Goal: Information Seeking & Learning: Learn about a topic

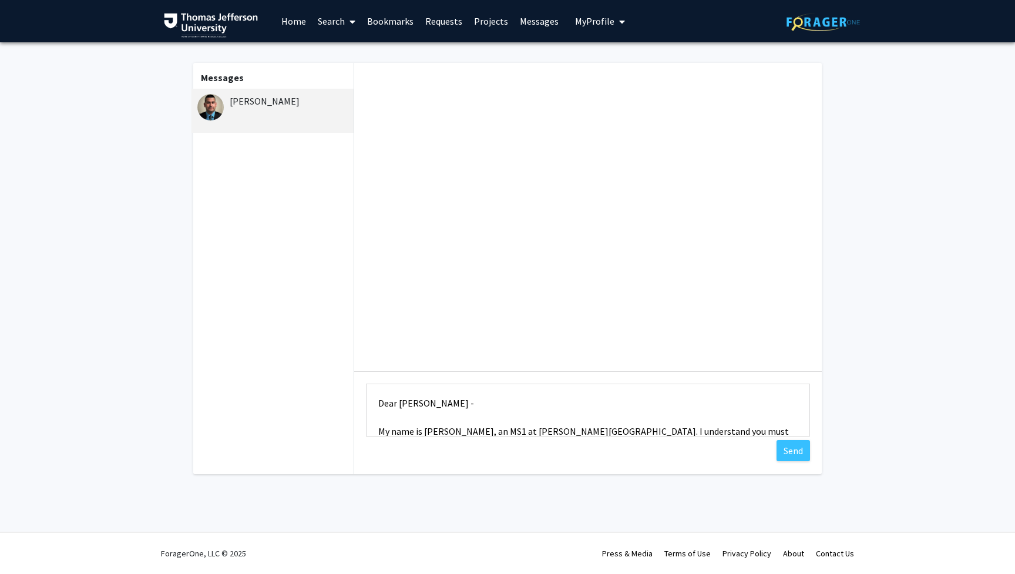
scroll to position [28, 0]
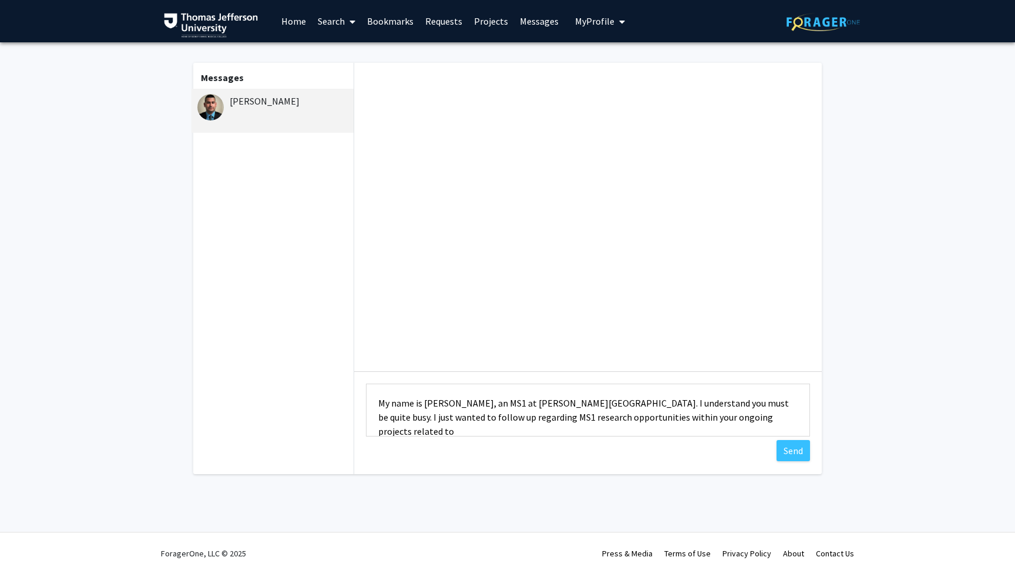
paste textarea "[MEDICAL_DATA] and cervical spinal [MEDICAL_DATA]"
click at [376, 434] on textarea "Dear [PERSON_NAME] - My name is [PERSON_NAME], an MS1 at [PERSON_NAME][GEOGRAPH…" at bounding box center [588, 410] width 444 height 53
type textarea "Dear [PERSON_NAME] - My name is [PERSON_NAME], an MS1 at [PERSON_NAME][GEOGRAPH…"
click at [629, 432] on textarea "Dear [PERSON_NAME] - My name is [PERSON_NAME], an MS1 at [PERSON_NAME][GEOGRAPH…" at bounding box center [588, 410] width 444 height 53
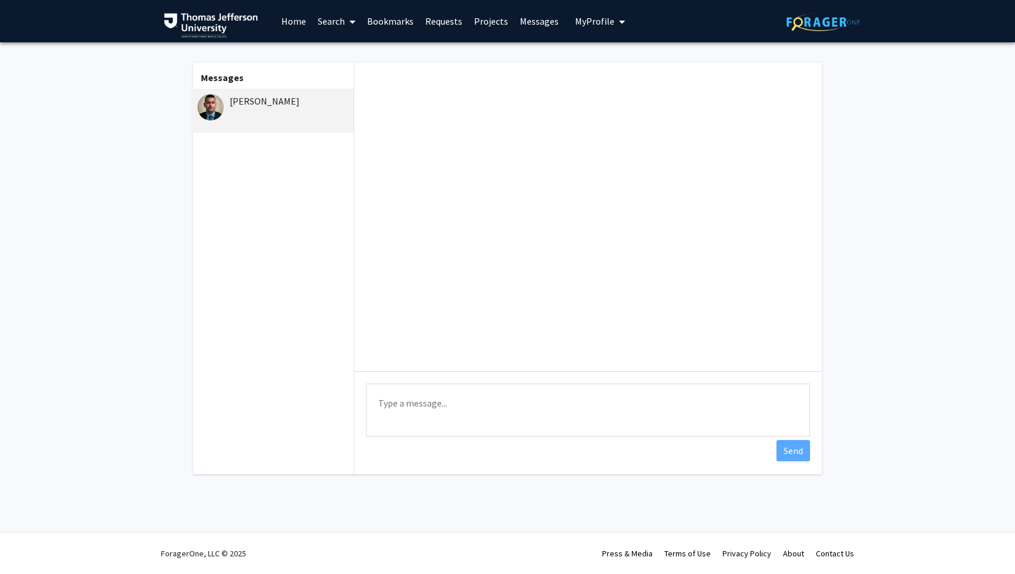
click at [448, 397] on textarea "Type a message" at bounding box center [588, 410] width 444 height 53
paste textarea "Dear [PERSON_NAME], My name is [PERSON_NAME], an MS1 at [PERSON_NAME][GEOGRAPHI…"
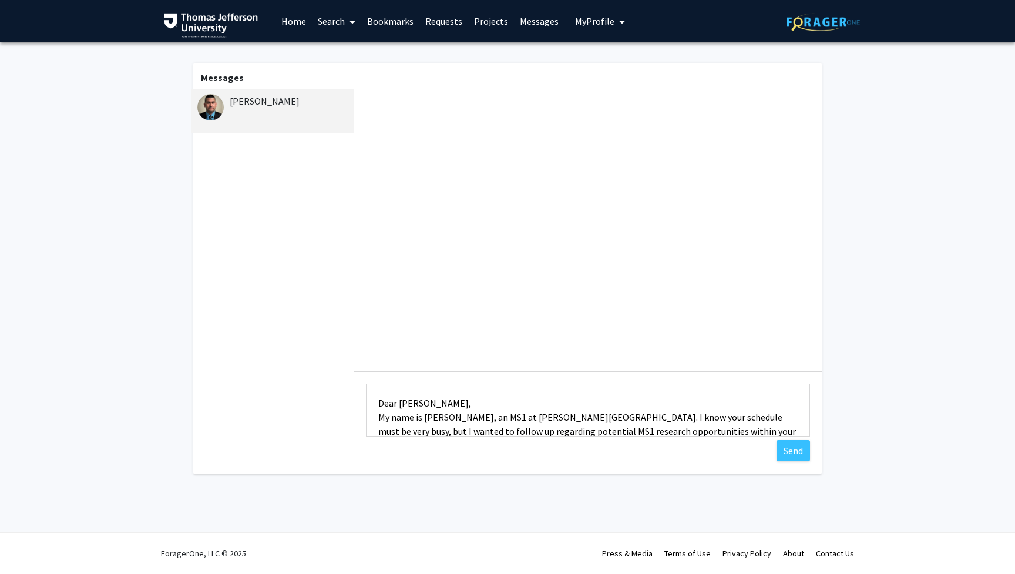
click at [453, 401] on textarea "Dear [PERSON_NAME], My name is [PERSON_NAME], an MS1 at [PERSON_NAME][GEOGRAPHI…" at bounding box center [588, 410] width 444 height 53
click at [420, 403] on textarea "Dear [PERSON_NAME] - My name is [PERSON_NAME], an MS1 at [PERSON_NAME][GEOGRAPH…" at bounding box center [588, 410] width 444 height 53
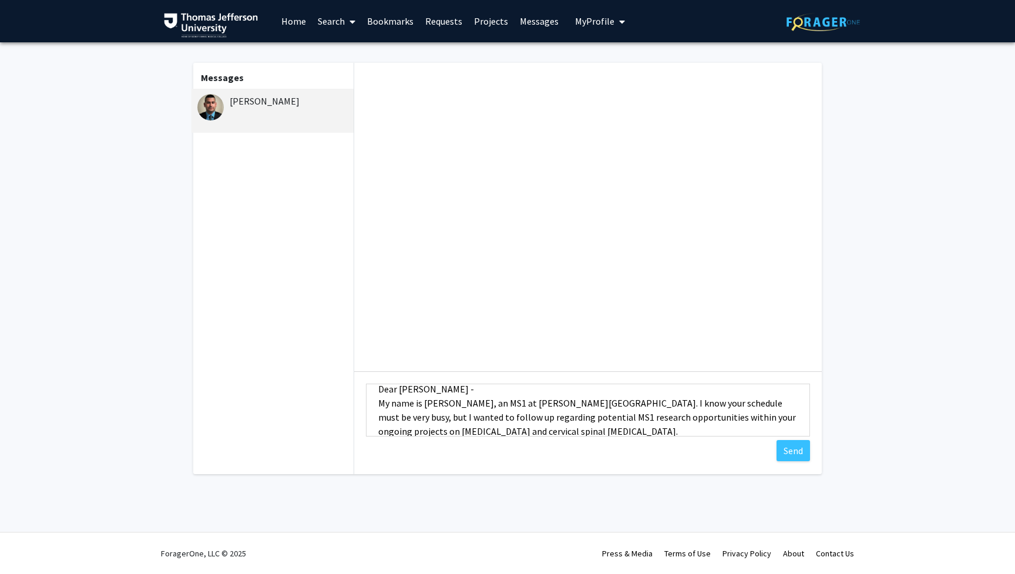
scroll to position [16, 0]
click at [468, 387] on textarea "Dear [PERSON_NAME] - My name is [PERSON_NAME], an MS1 at [PERSON_NAME][GEOGRAPH…" at bounding box center [588, 410] width 444 height 53
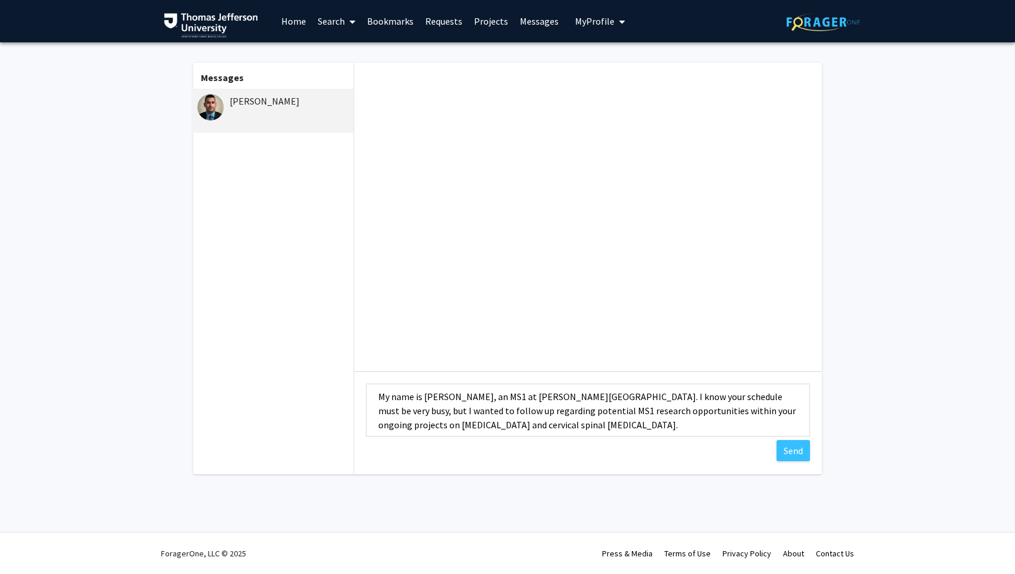
scroll to position [37, 0]
click at [673, 428] on textarea "Dear [PERSON_NAME] - My name is [PERSON_NAME], an MS1 at [PERSON_NAME][GEOGRAPH…" at bounding box center [588, 410] width 444 height 53
click at [408, 407] on textarea "Dear [PERSON_NAME] - My name is [PERSON_NAME], an MS1 at [PERSON_NAME][GEOGRAPH…" at bounding box center [588, 410] width 444 height 53
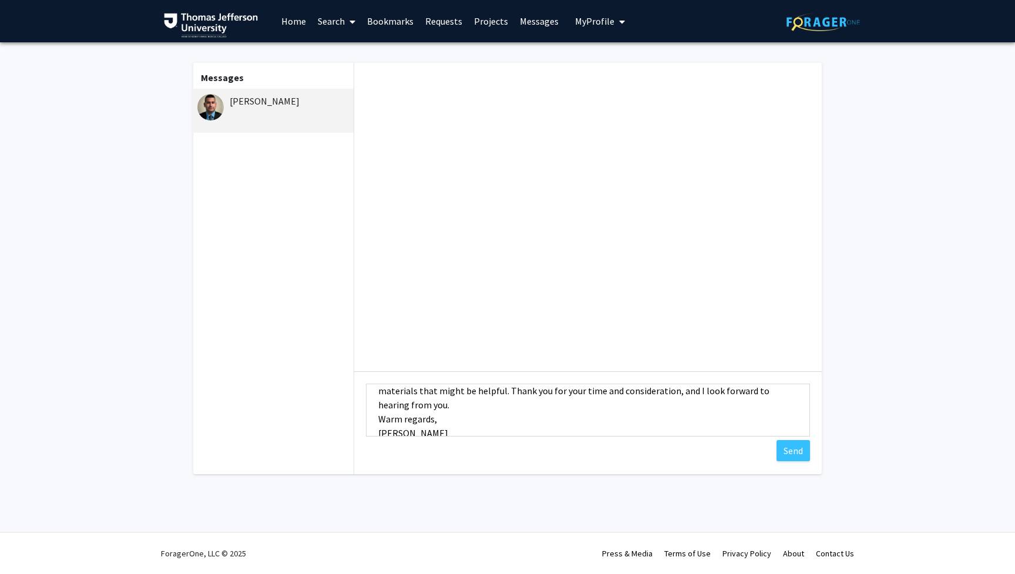
scroll to position [110, 0]
click at [377, 408] on textarea "Dear [PERSON_NAME] - My name is [PERSON_NAME], an MS1 at [PERSON_NAME][GEOGRAPH…" at bounding box center [588, 410] width 444 height 53
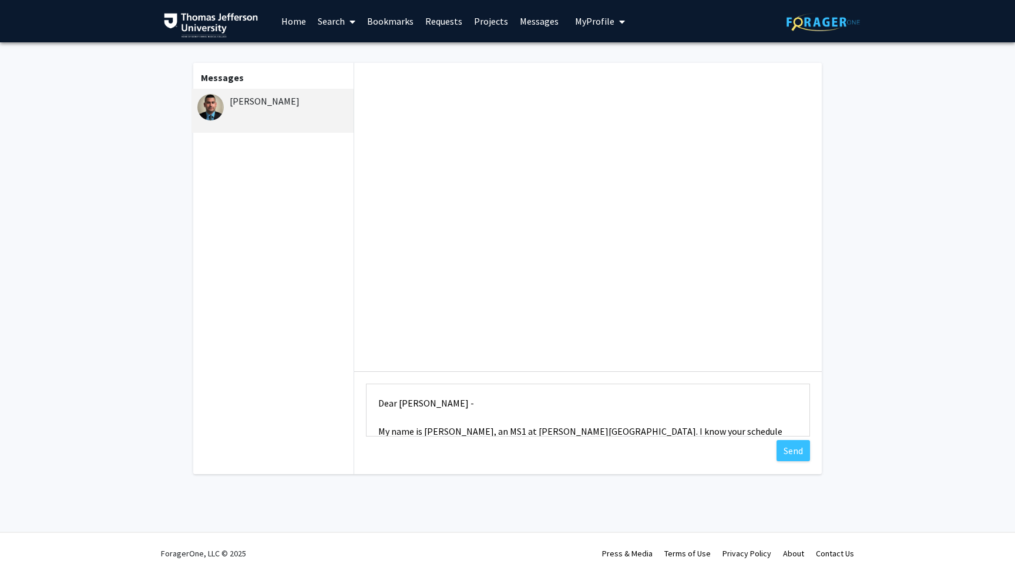
scroll to position [0, 0]
type textarea "Dear [PERSON_NAME] - My name is [PERSON_NAME], an MS1 at [PERSON_NAME][GEOGRAPH…"
click at [793, 458] on button "Send" at bounding box center [793, 450] width 33 height 21
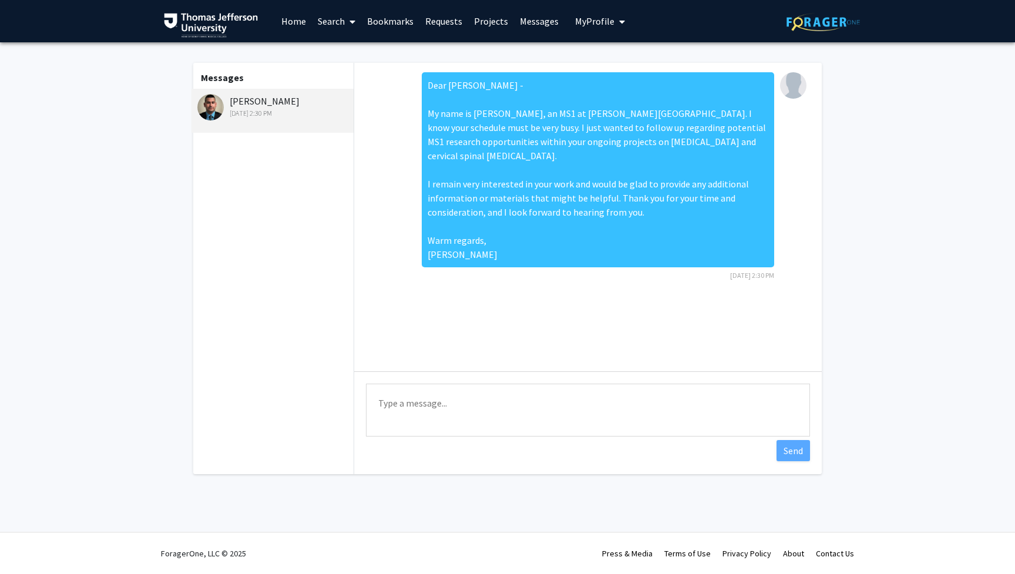
click at [388, 20] on link "Bookmarks" at bounding box center [390, 21] width 58 height 41
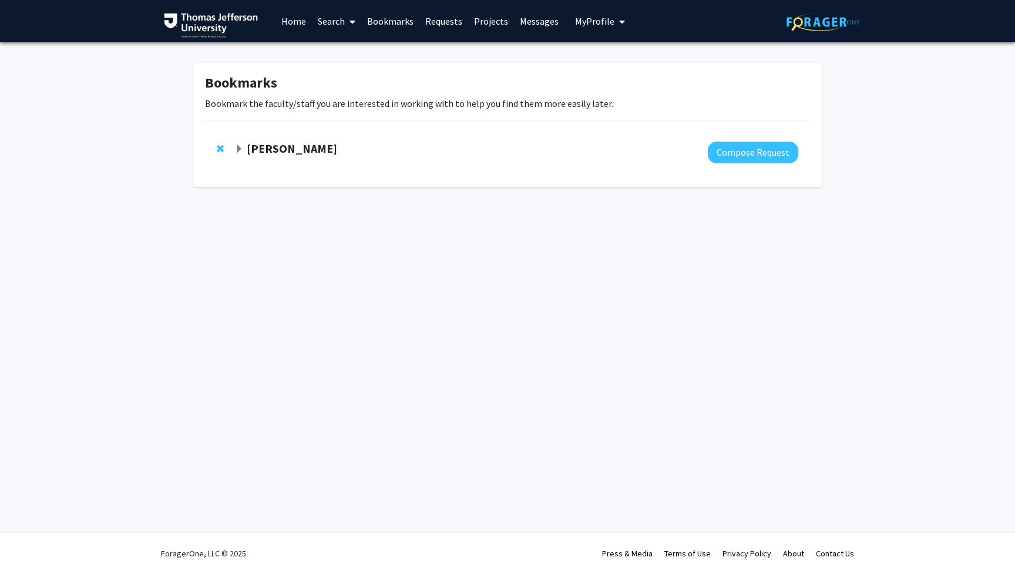
click at [334, 23] on link "Search" at bounding box center [336, 21] width 49 height 41
click at [295, 22] on link "Home" at bounding box center [294, 21] width 36 height 41
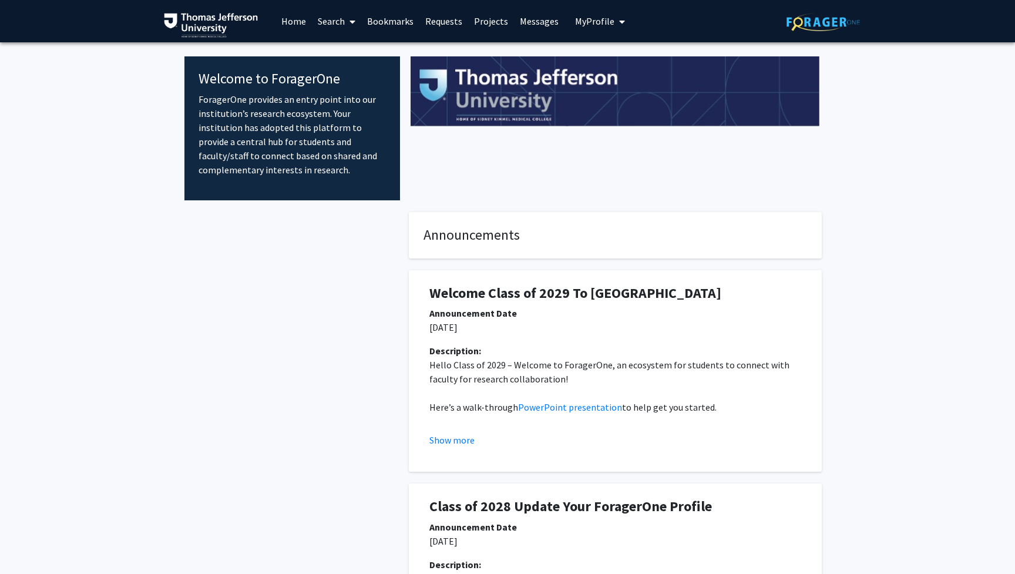
click at [336, 29] on link "Search" at bounding box center [336, 21] width 49 height 41
click at [350, 76] on span "Students" at bounding box center [348, 77] width 72 height 23
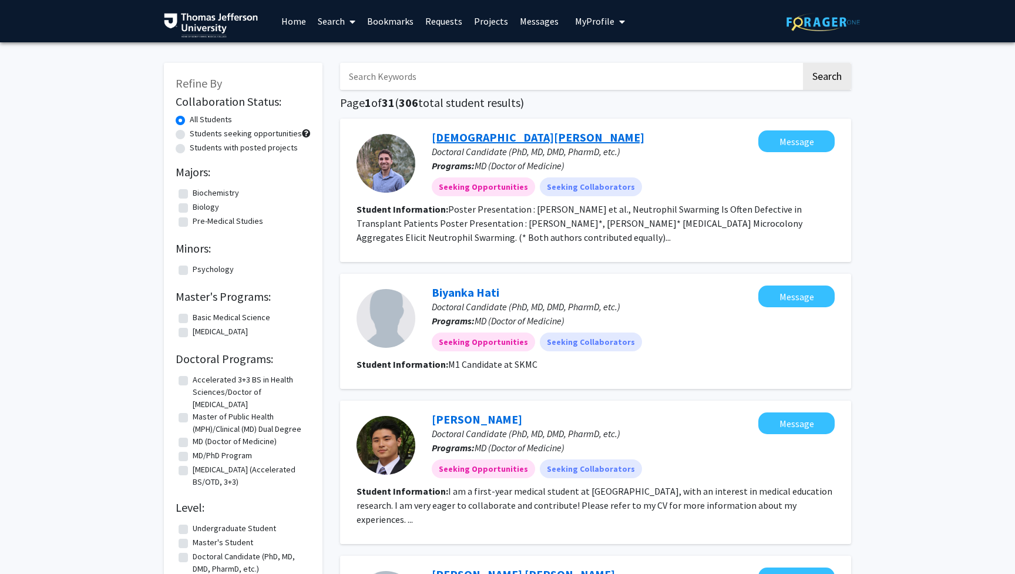
click at [489, 137] on link "[DEMOGRAPHIC_DATA][PERSON_NAME]" at bounding box center [538, 137] width 213 height 15
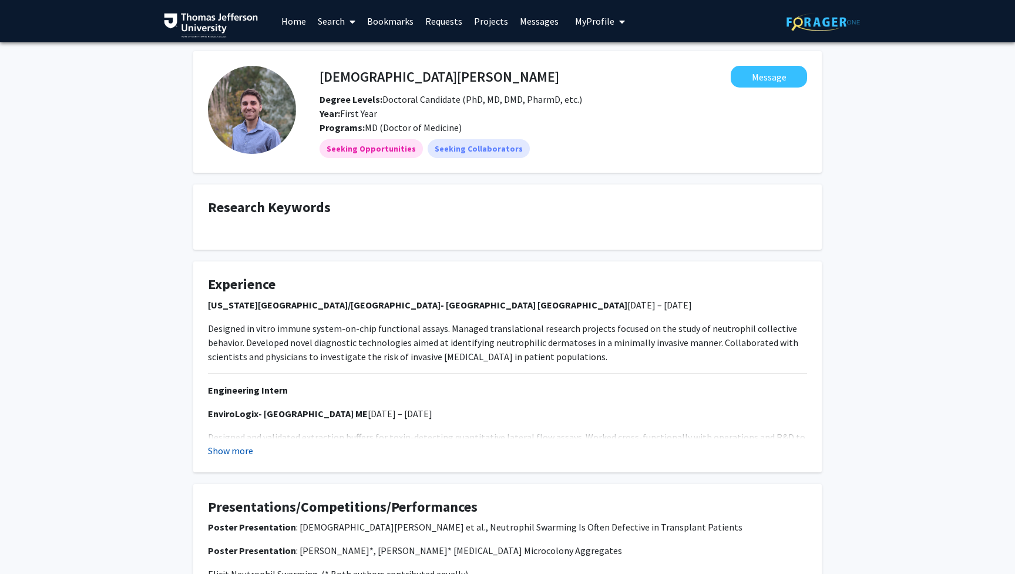
click at [226, 449] on button "Show more" at bounding box center [230, 451] width 45 height 14
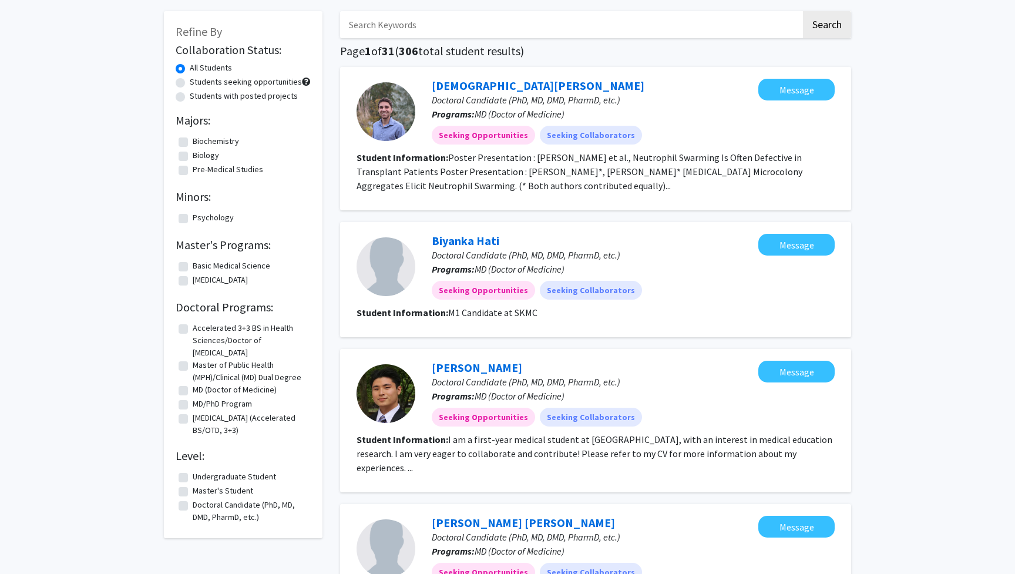
scroll to position [53, 0]
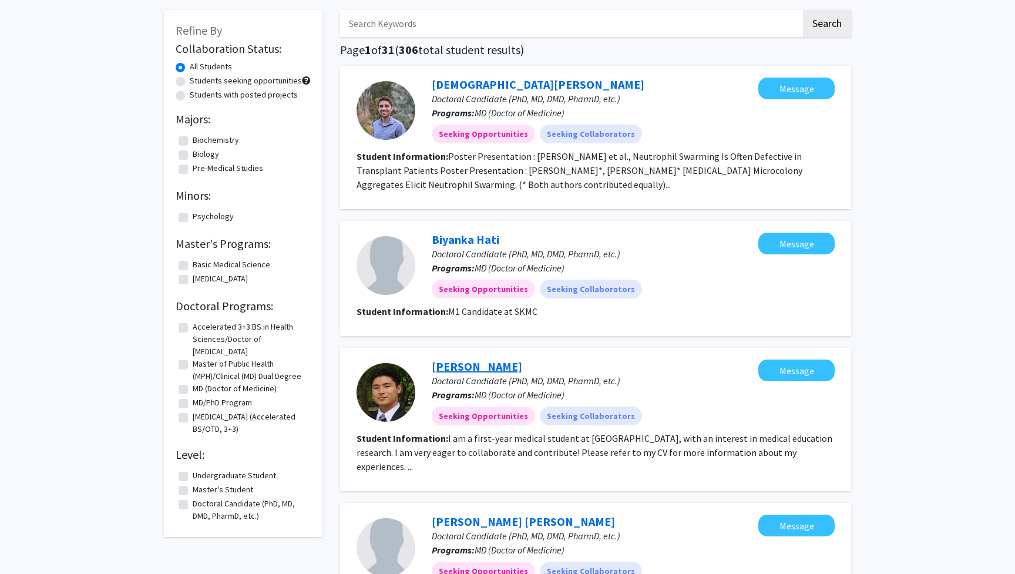
click at [462, 367] on link "[PERSON_NAME]" at bounding box center [477, 366] width 90 height 15
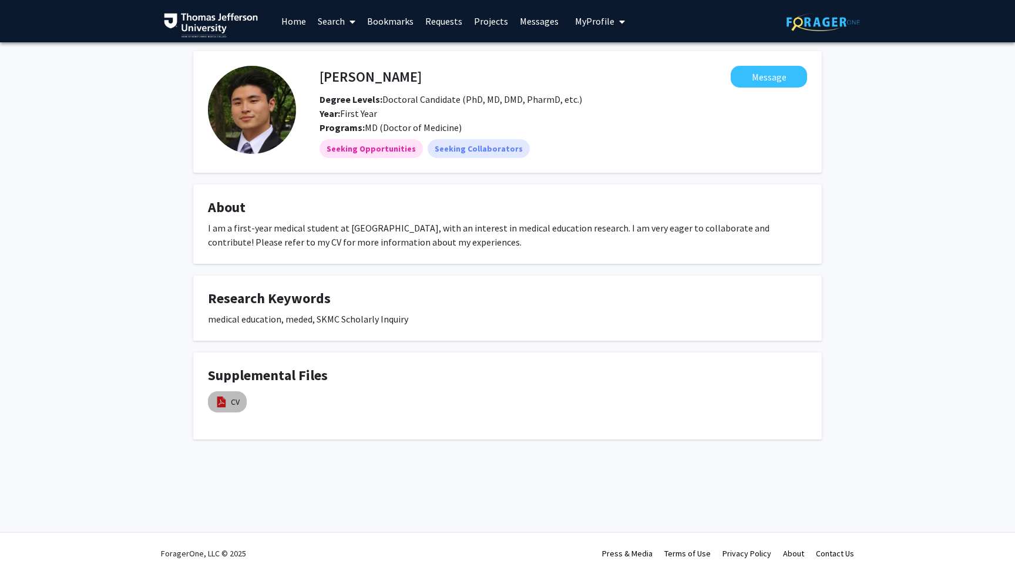
click at [221, 401] on img at bounding box center [221, 401] width 13 height 13
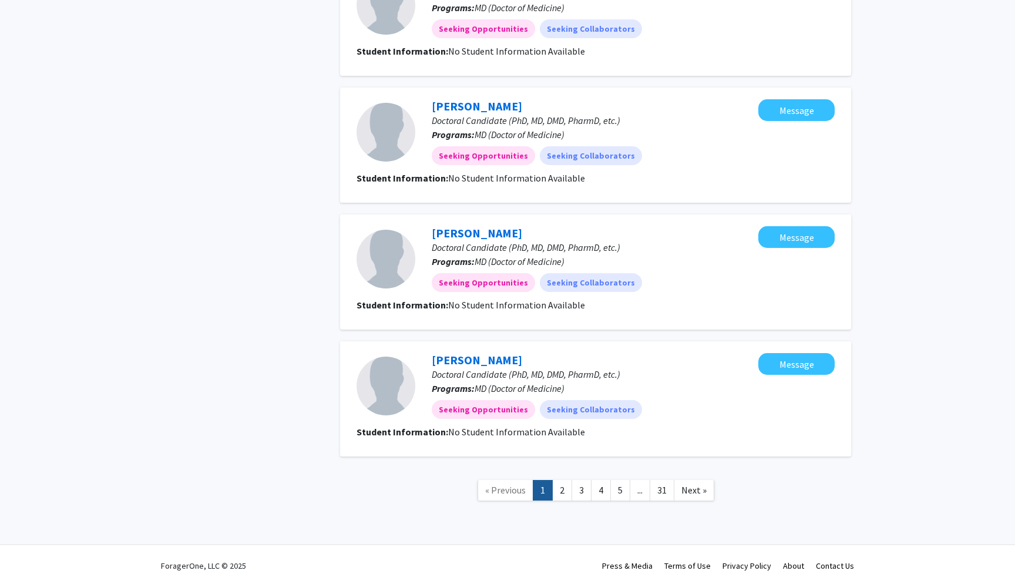
scroll to position [975, 0]
click at [570, 481] on link "2" at bounding box center [562, 491] width 20 height 21
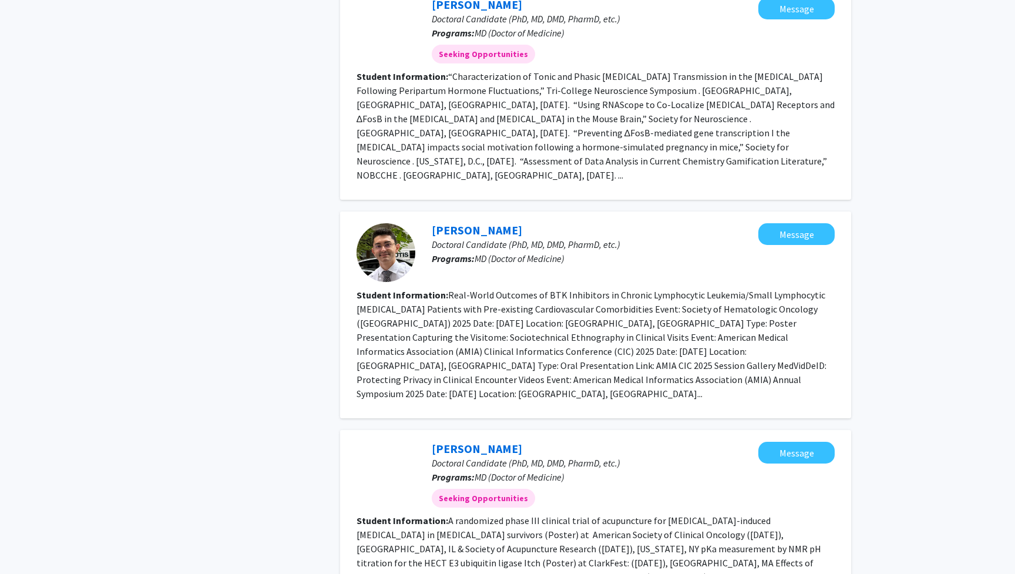
scroll to position [1634, 0]
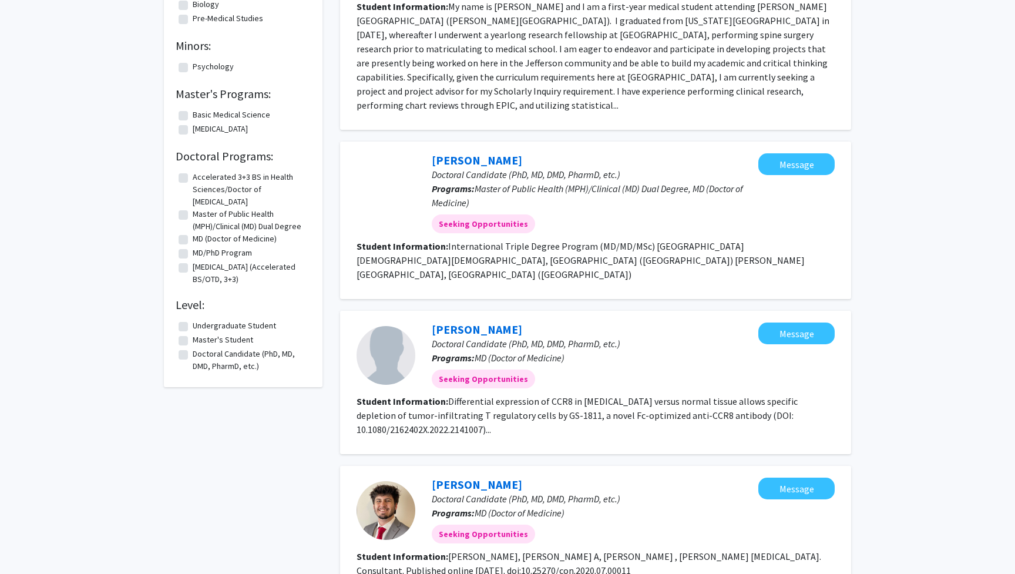
scroll to position [213, 0]
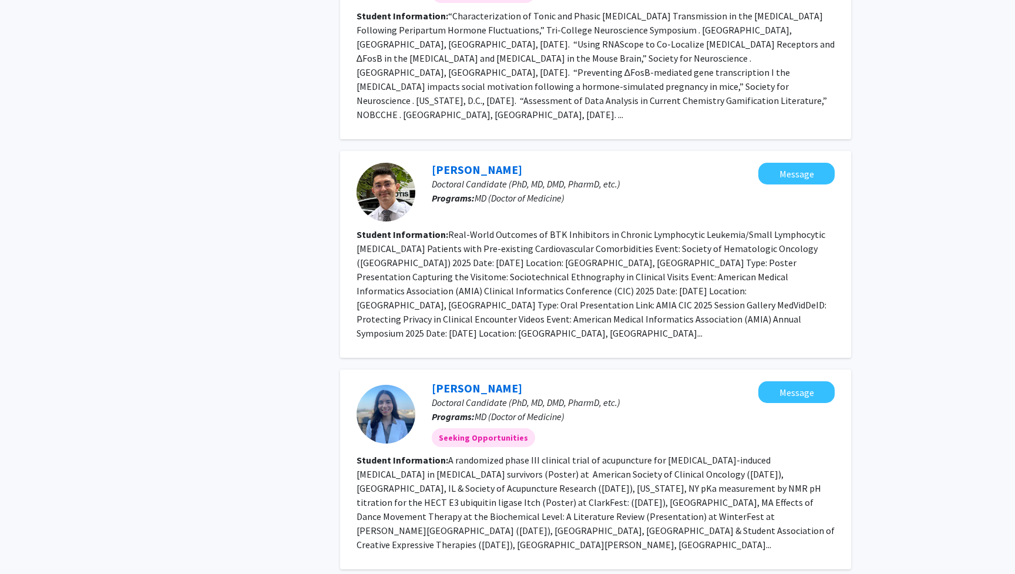
scroll to position [1694, 0]
click at [463, 381] on link "[PERSON_NAME]" at bounding box center [477, 388] width 90 height 15
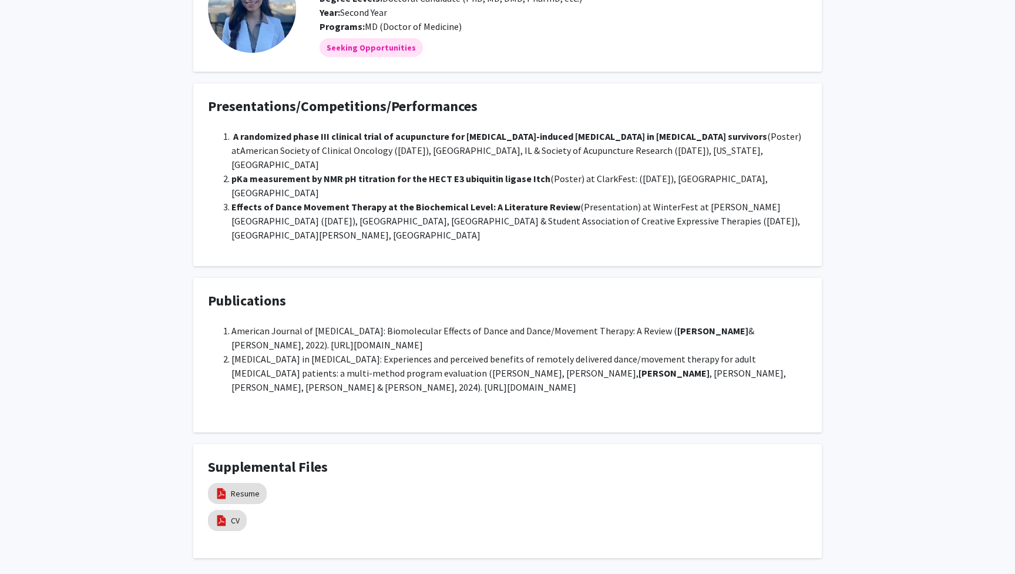
scroll to position [110, 0]
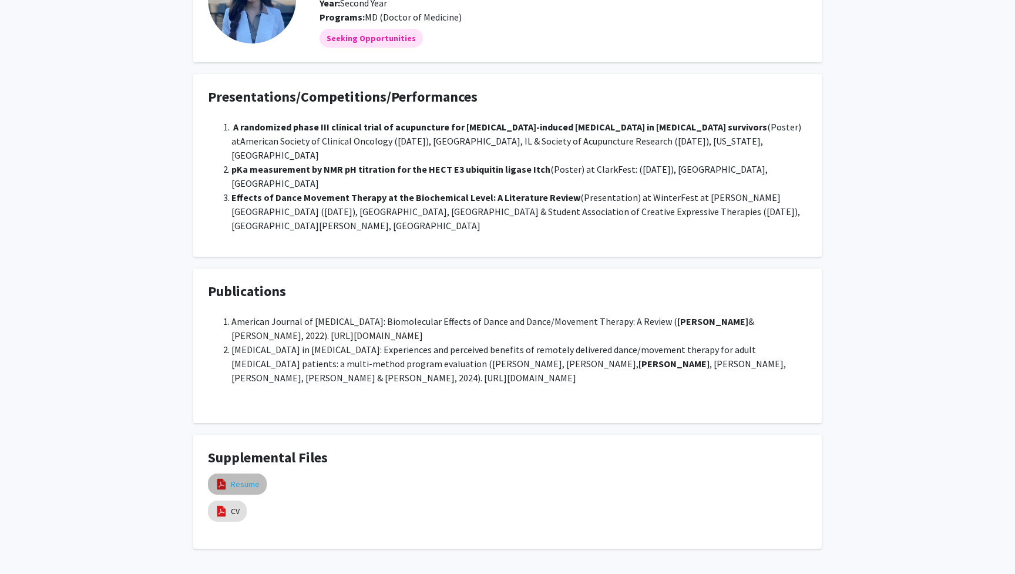
click at [238, 478] on link "Resume" at bounding box center [245, 484] width 29 height 12
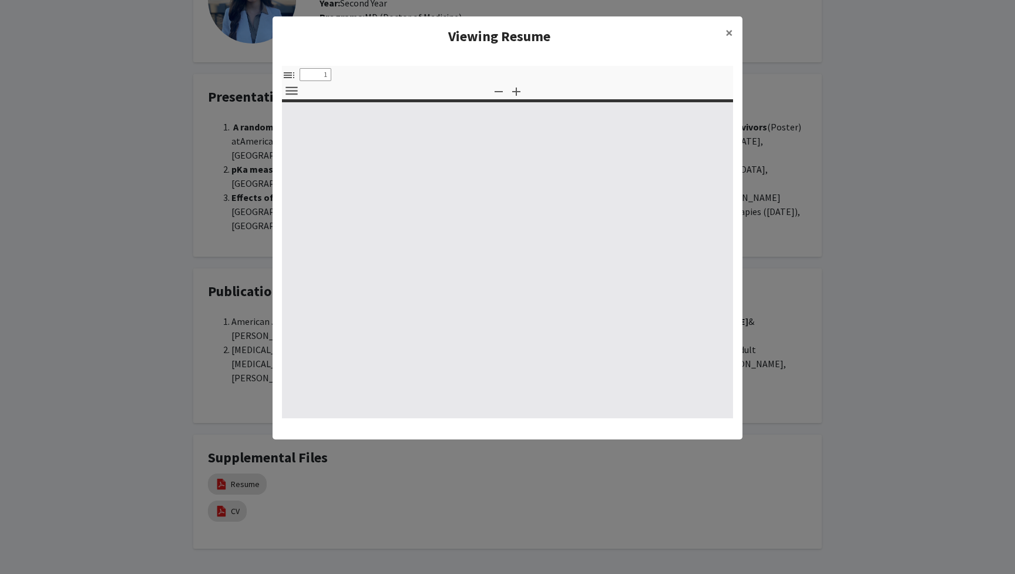
select select "custom"
type input "0"
select select "custom"
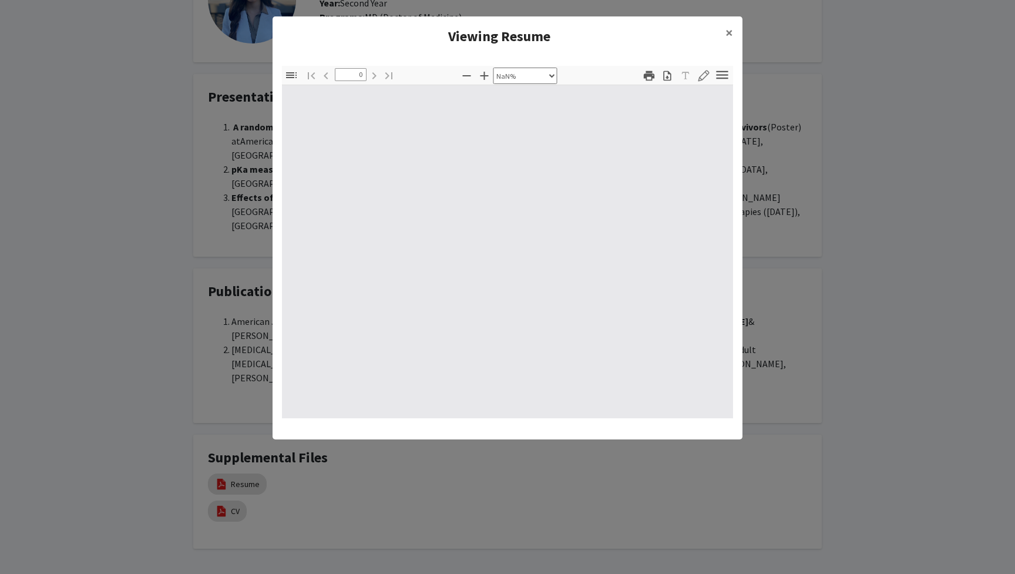
type input "1"
select select "auto"
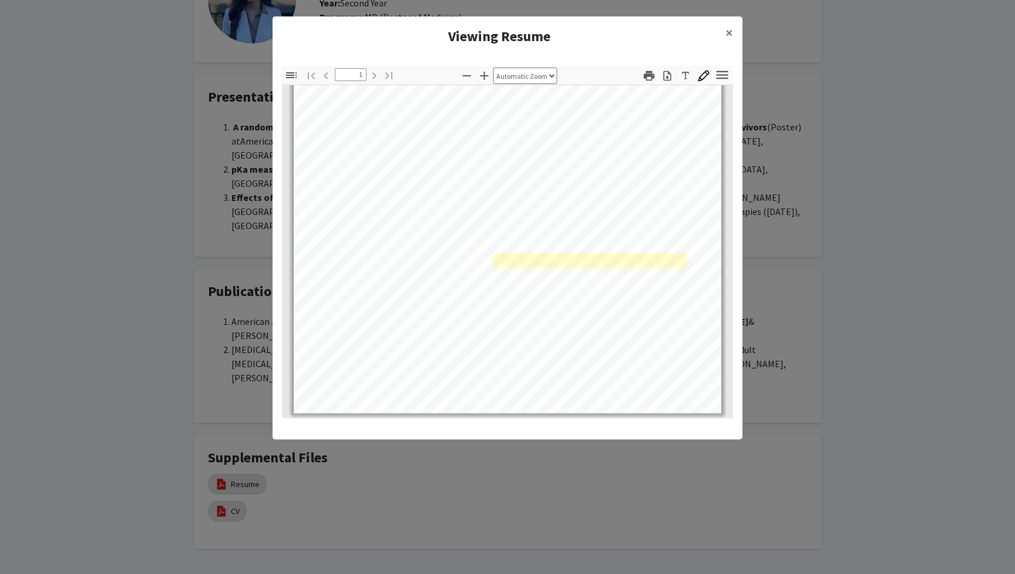
scroll to position [231, 0]
click at [724, 32] on button "×" at bounding box center [729, 32] width 26 height 33
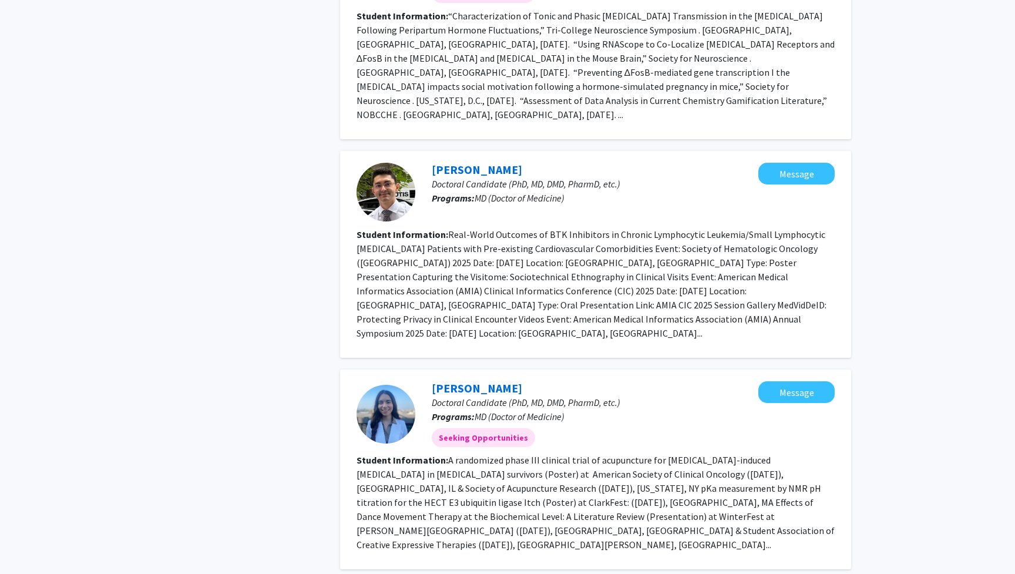
scroll to position [1694, 0]
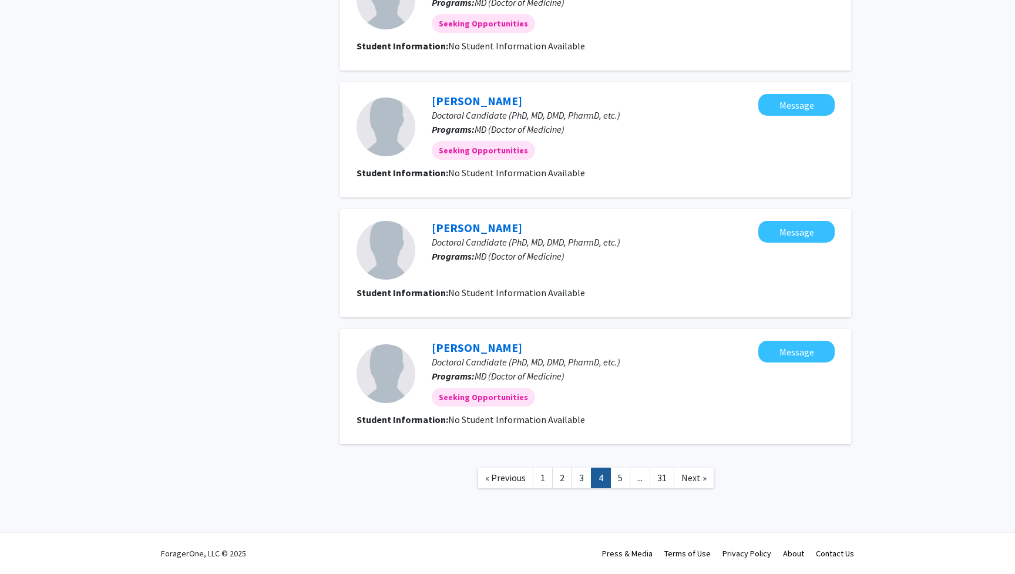
scroll to position [919, 0]
click at [589, 471] on link "3" at bounding box center [582, 478] width 20 height 21
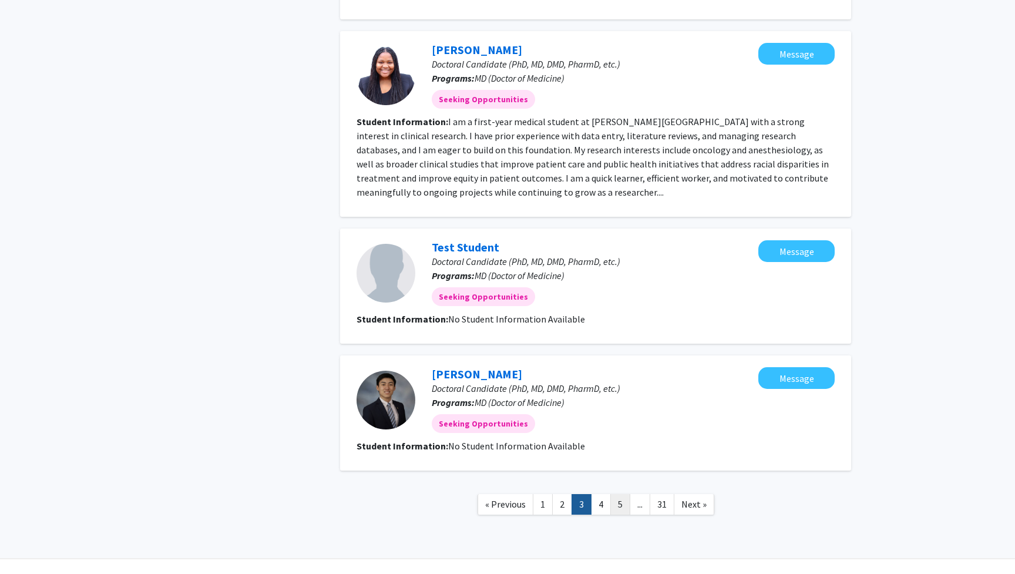
scroll to position [1236, 0]
click at [619, 495] on link "5" at bounding box center [620, 505] width 20 height 21
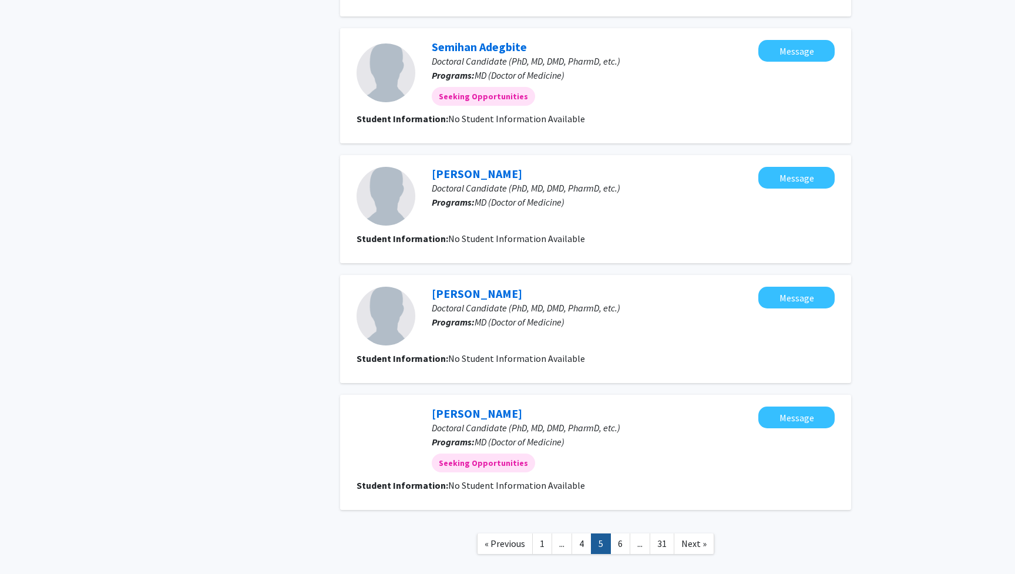
scroll to position [853, 0]
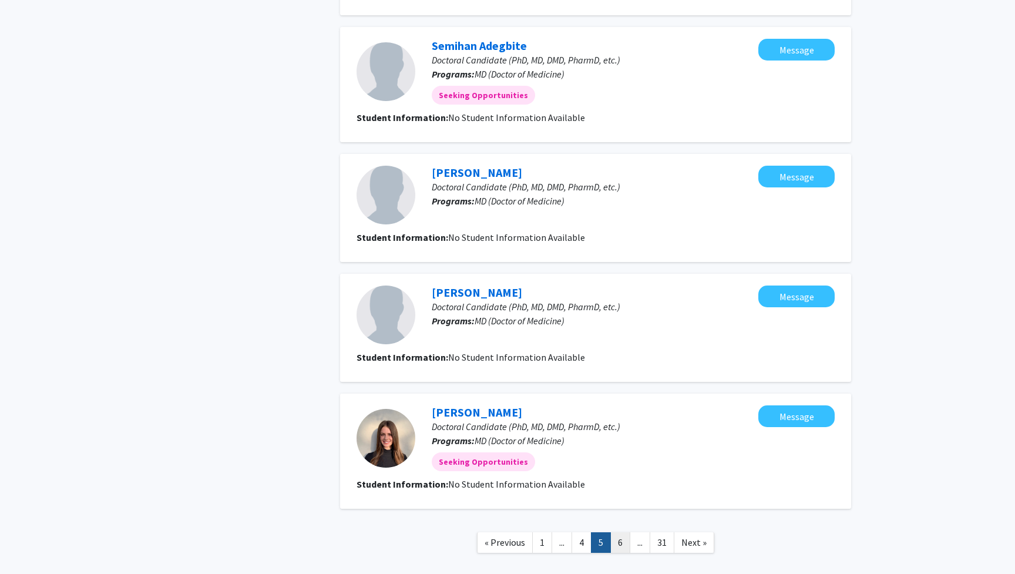
click at [627, 542] on link "6" at bounding box center [620, 542] width 20 height 21
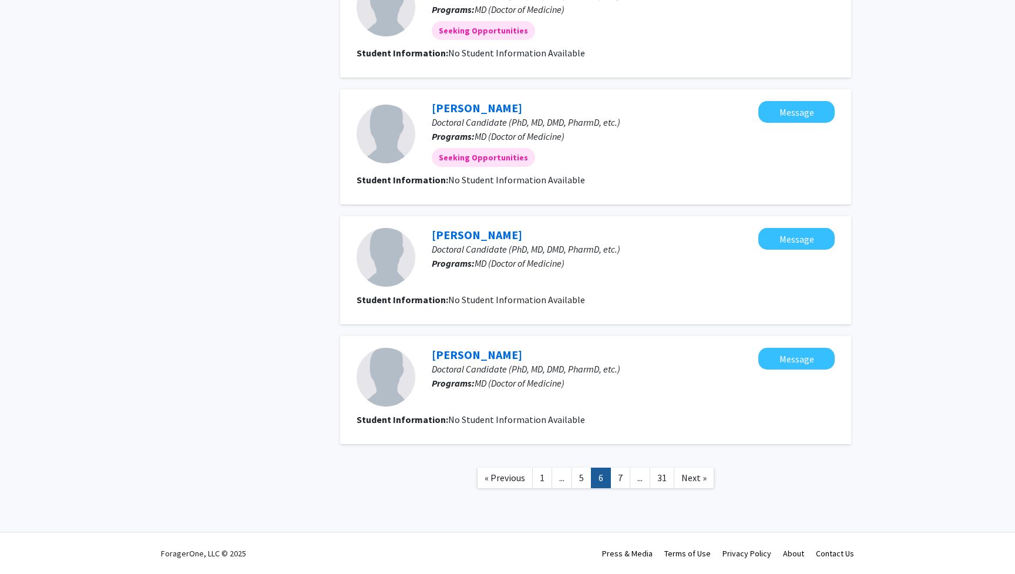
scroll to position [912, 0]
click at [622, 476] on link "7" at bounding box center [620, 478] width 20 height 21
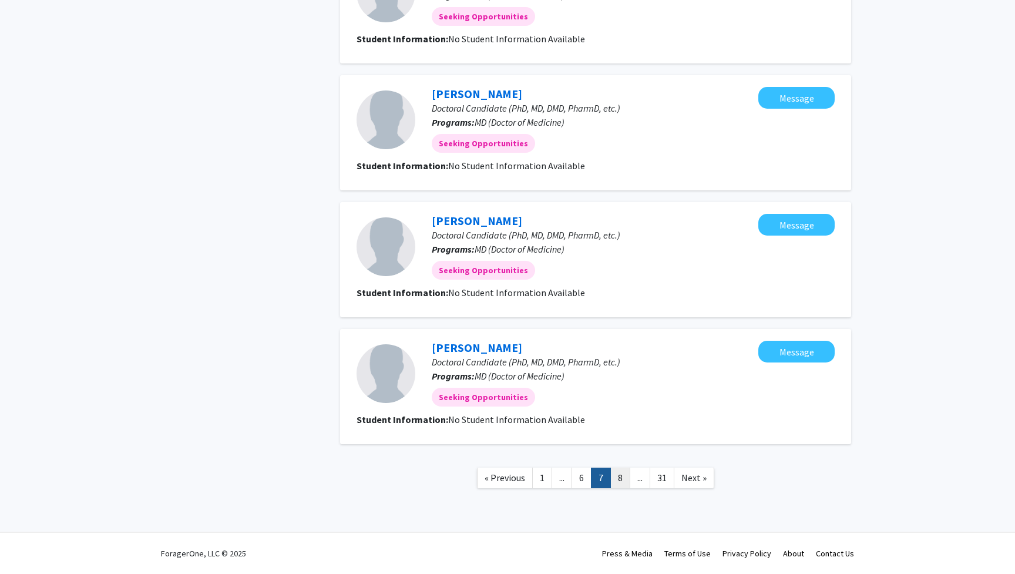
scroll to position [926, 0]
click at [621, 476] on link "8" at bounding box center [620, 478] width 20 height 21
click at [622, 476] on link "9" at bounding box center [620, 478] width 20 height 21
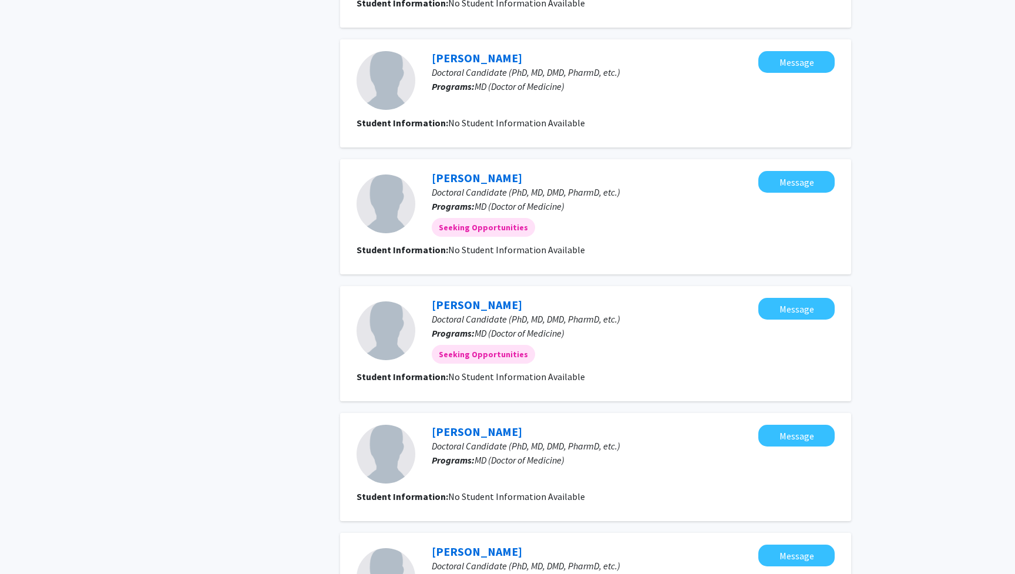
scroll to position [889, 0]
